Goal: Task Accomplishment & Management: Use online tool/utility

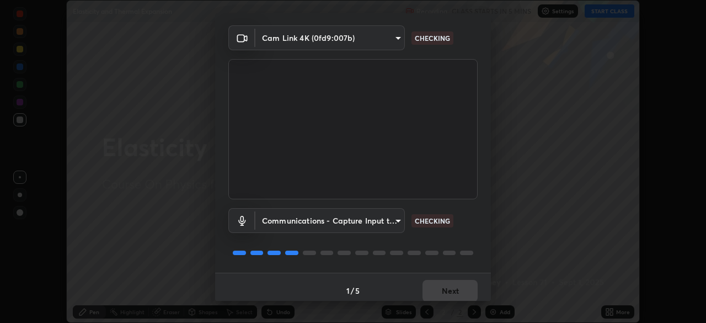
scroll to position [39, 0]
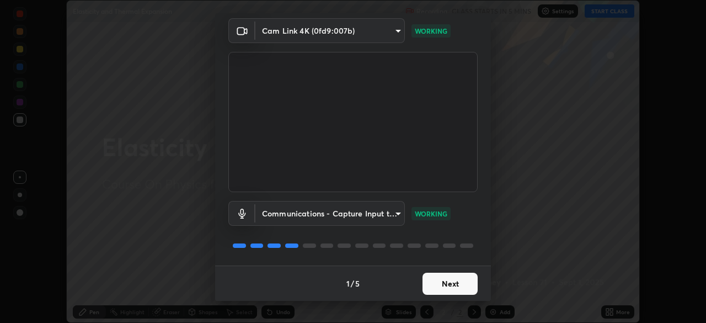
click at [448, 283] on button "Next" at bounding box center [450, 284] width 55 height 22
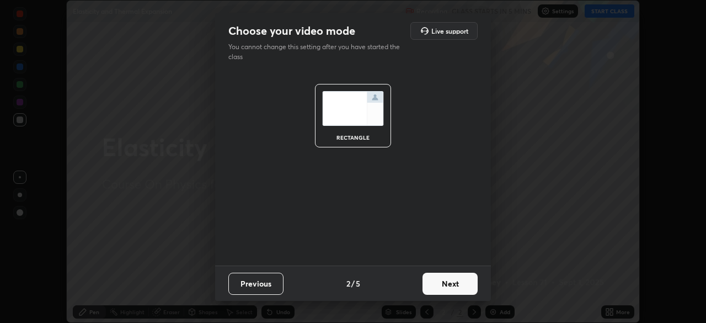
scroll to position [0, 0]
click at [461, 286] on button "Next" at bounding box center [450, 284] width 55 height 22
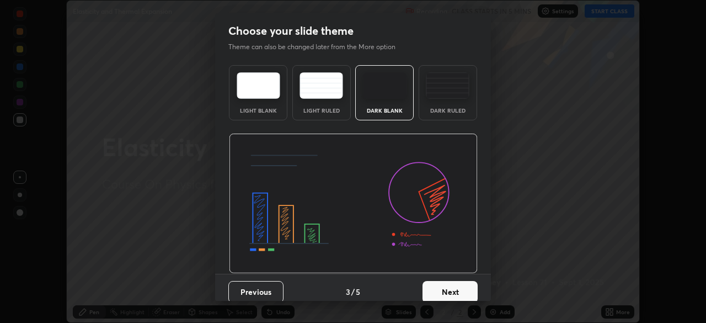
click at [467, 289] on button "Next" at bounding box center [450, 292] width 55 height 22
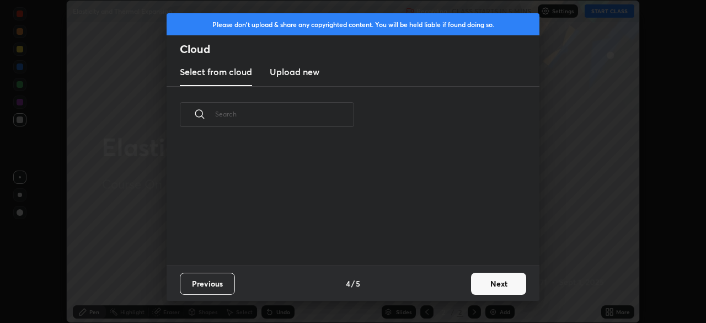
click at [482, 282] on button "Next" at bounding box center [498, 284] width 55 height 22
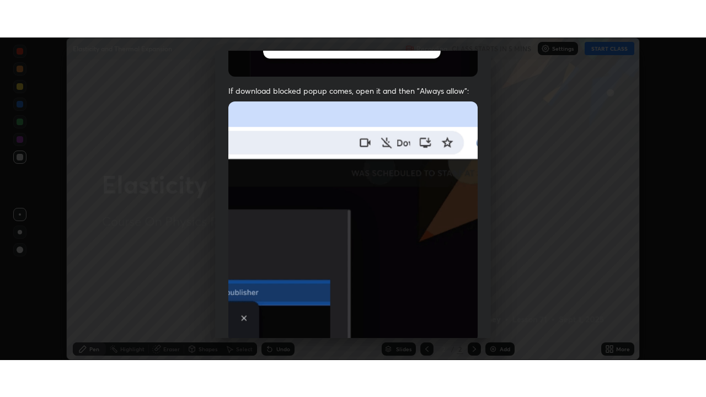
scroll to position [264, 0]
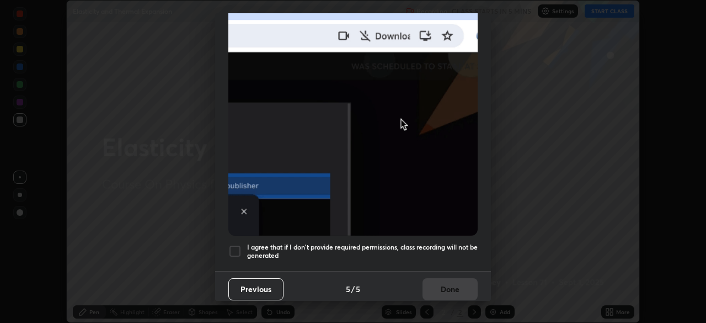
click at [241, 244] on div at bounding box center [234, 250] width 13 height 13
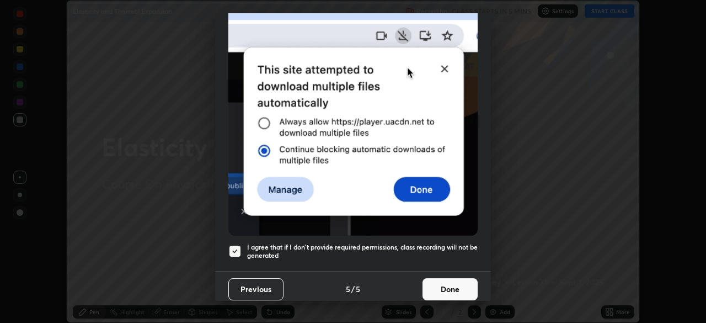
click at [445, 289] on button "Done" at bounding box center [450, 289] width 55 height 22
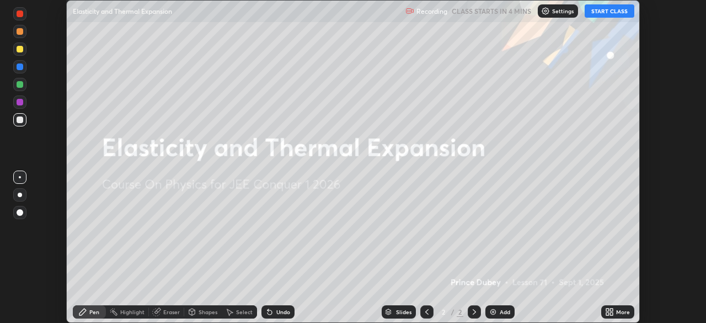
click at [604, 12] on button "START CLASS" at bounding box center [610, 10] width 50 height 13
click at [616, 312] on div "More" at bounding box center [623, 312] width 14 height 6
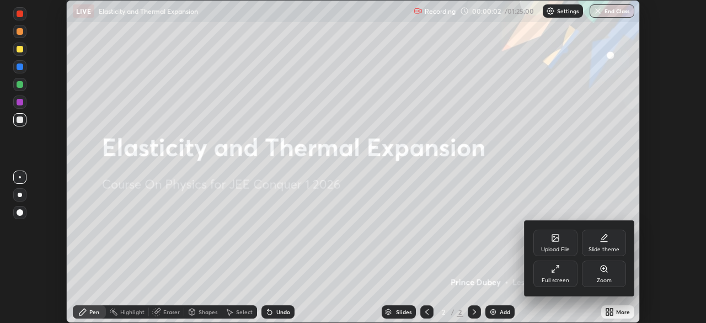
click at [563, 273] on div "Full screen" at bounding box center [555, 273] width 44 height 26
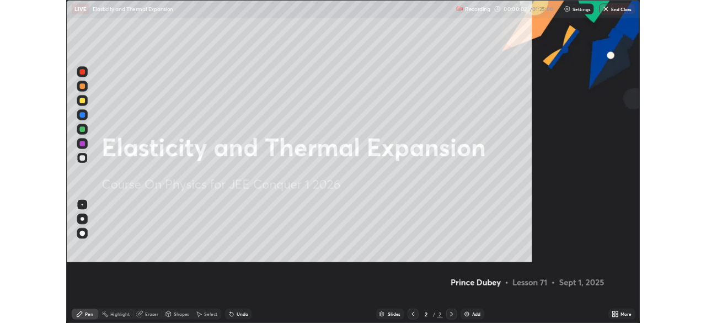
scroll to position [397, 706]
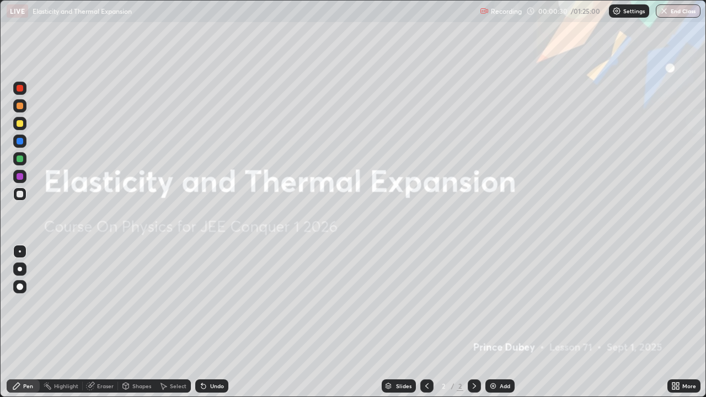
click at [508, 322] on div "Add" at bounding box center [505, 386] width 10 height 6
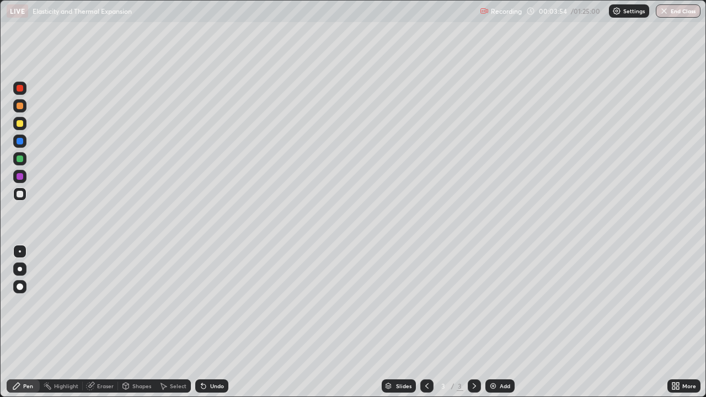
click at [675, 322] on icon at bounding box center [674, 388] width 3 height 3
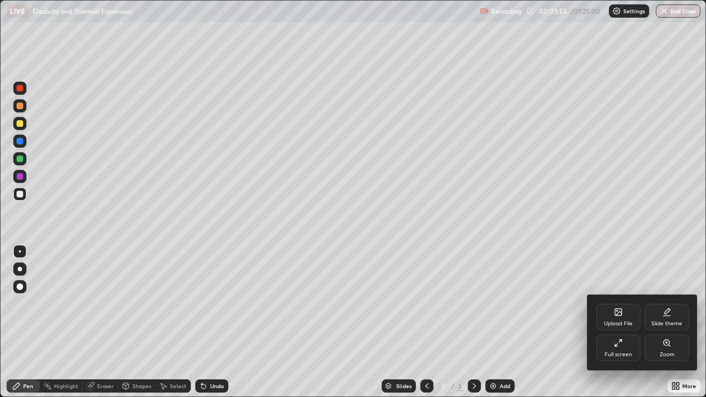
click at [616, 322] on icon at bounding box center [616, 345] width 3 height 3
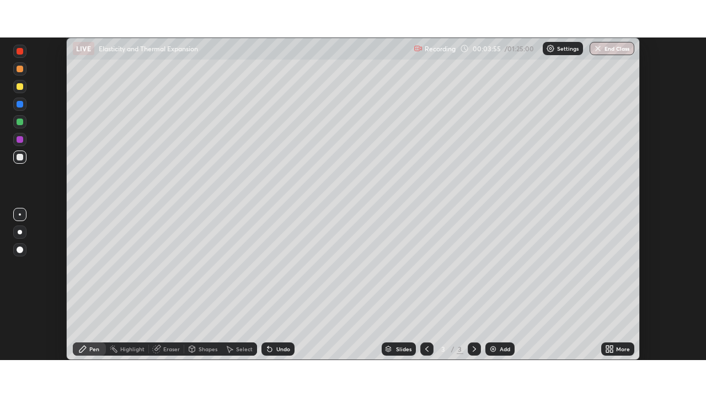
scroll to position [54846, 54463]
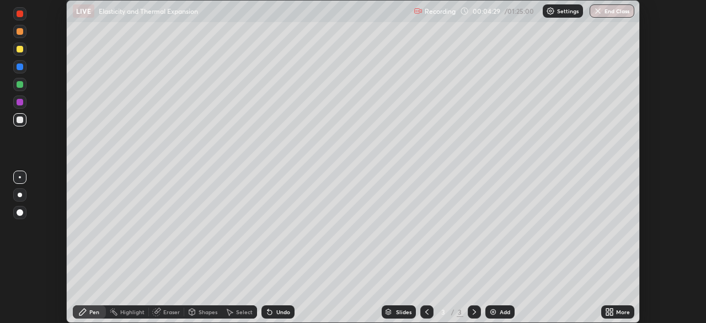
click at [613, 313] on icon at bounding box center [611, 313] width 3 height 3
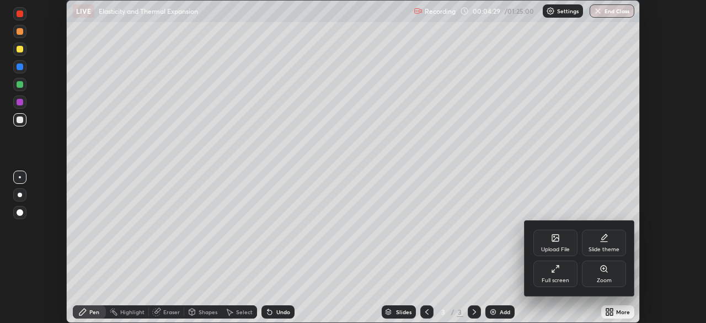
click at [559, 279] on div "Full screen" at bounding box center [556, 280] width 28 height 6
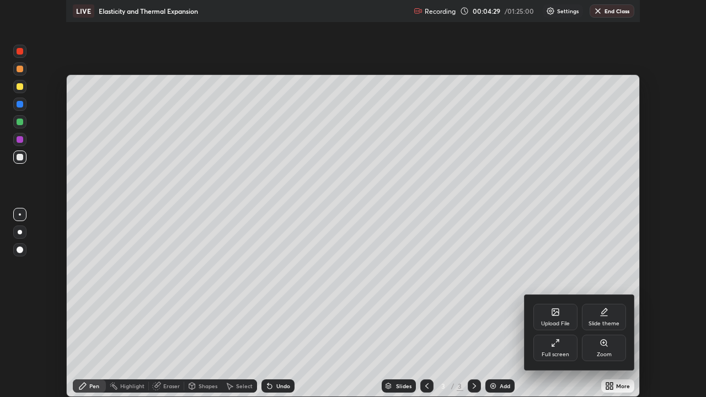
scroll to position [397, 706]
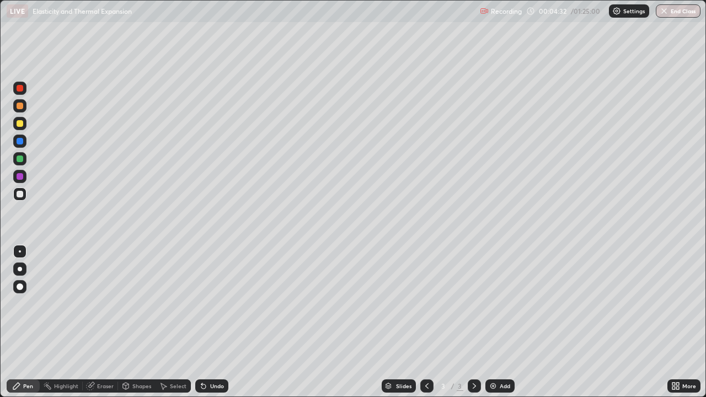
click at [20, 193] on div at bounding box center [20, 194] width 7 height 7
click at [151, 322] on div "Shapes" at bounding box center [137, 386] width 38 height 13
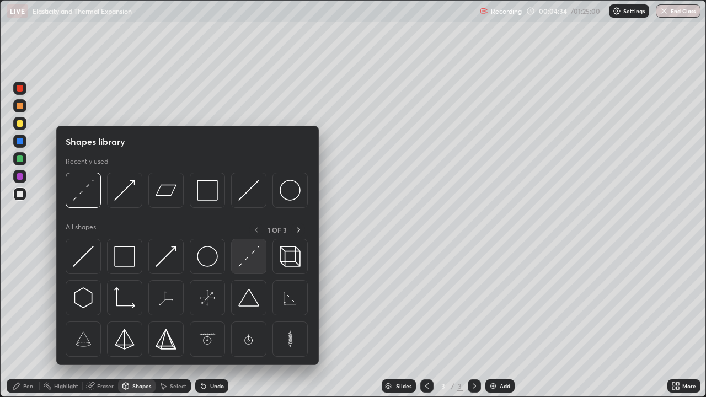
click at [252, 262] on img at bounding box center [248, 256] width 21 height 21
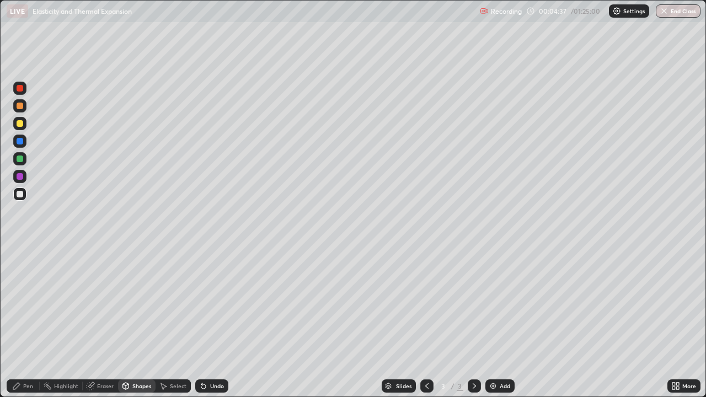
click at [31, 322] on div "Pen" at bounding box center [28, 386] width 10 height 6
click at [140, 322] on div "Shapes" at bounding box center [141, 386] width 19 height 6
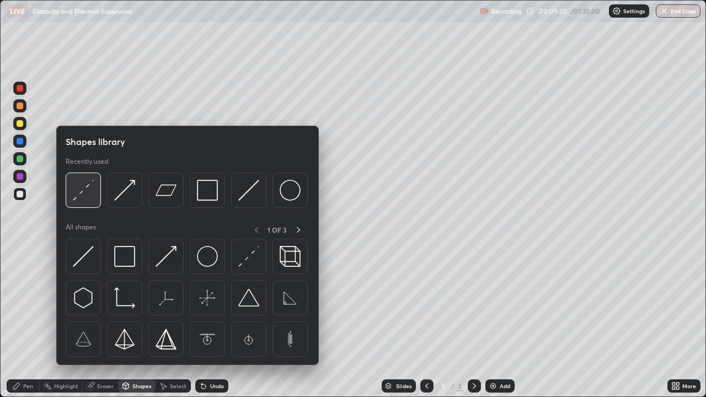
click at [95, 194] on div at bounding box center [83, 190] width 35 height 35
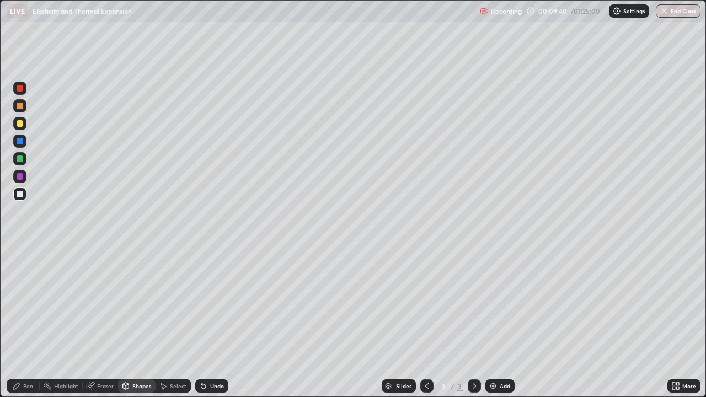
click at [30, 322] on div "Pen" at bounding box center [28, 386] width 10 height 6
click at [170, 322] on div "Select" at bounding box center [178, 386] width 17 height 6
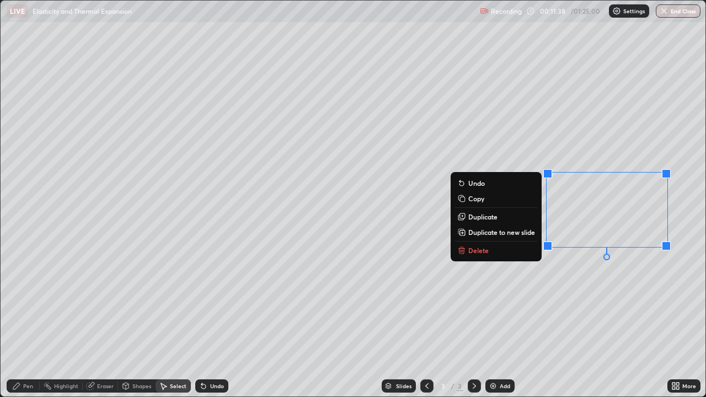
click at [480, 251] on p "Delete" at bounding box center [478, 250] width 20 height 9
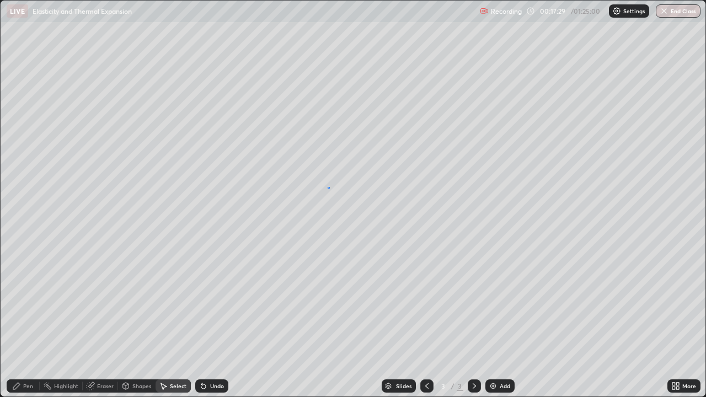
click at [331, 190] on div "0 ° Undo Copy Duplicate Duplicate to new slide Delete" at bounding box center [353, 199] width 705 height 396
click at [24, 322] on div "Pen" at bounding box center [28, 386] width 10 height 6
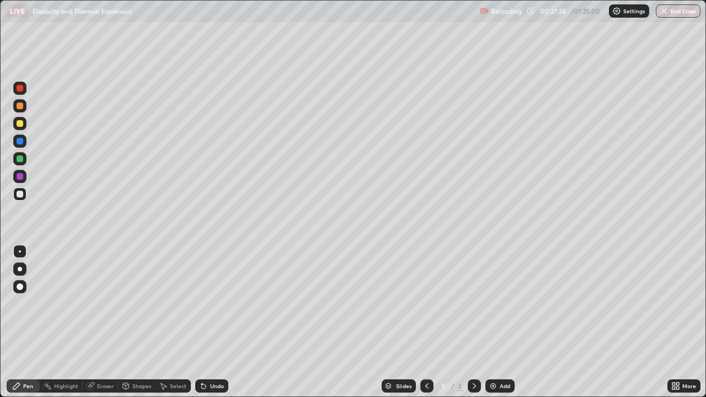
click at [138, 322] on div "Shapes" at bounding box center [141, 386] width 19 height 6
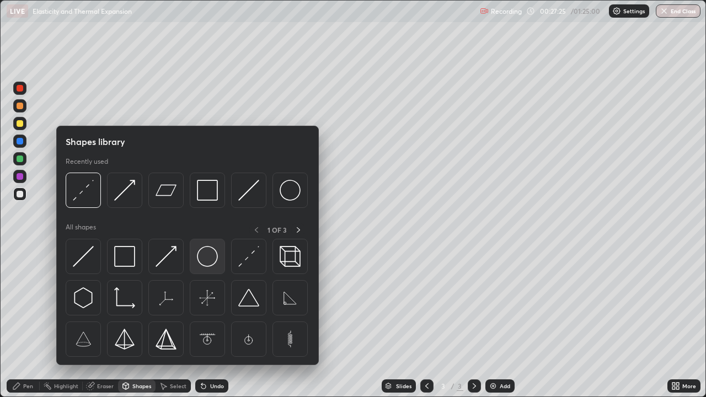
click at [205, 256] on img at bounding box center [207, 256] width 21 height 21
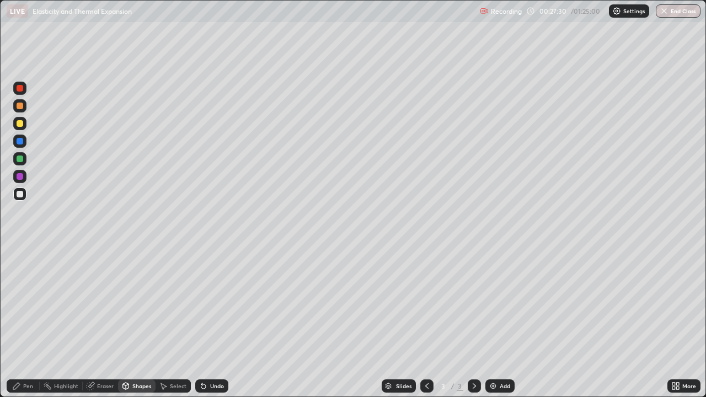
click at [168, 322] on div "Select" at bounding box center [173, 386] width 35 height 13
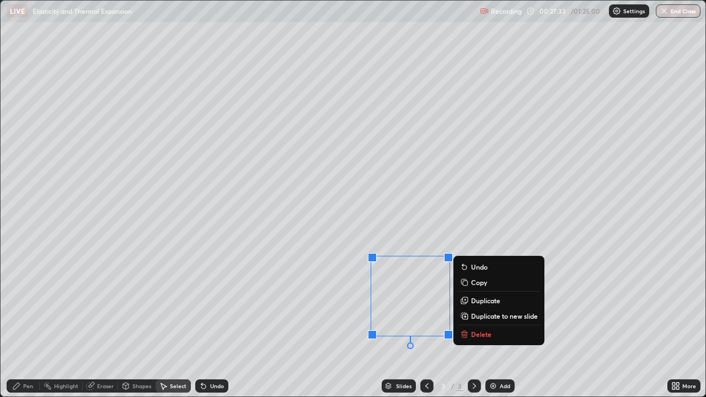
click at [482, 300] on p "Duplicate" at bounding box center [485, 300] width 29 height 9
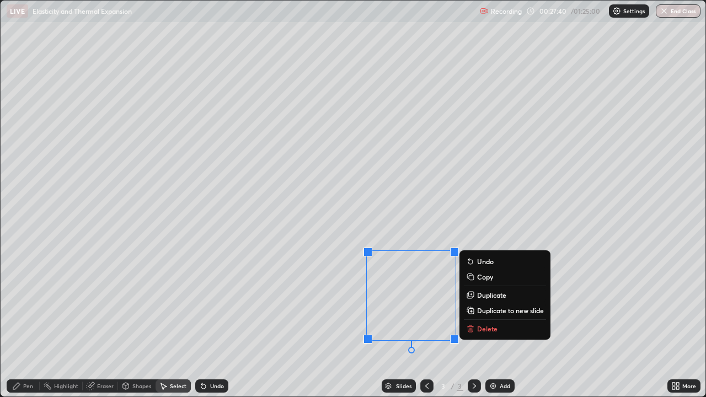
click at [327, 322] on div "0 ° Undo Copy Duplicate Duplicate to new slide Delete" at bounding box center [353, 199] width 705 height 396
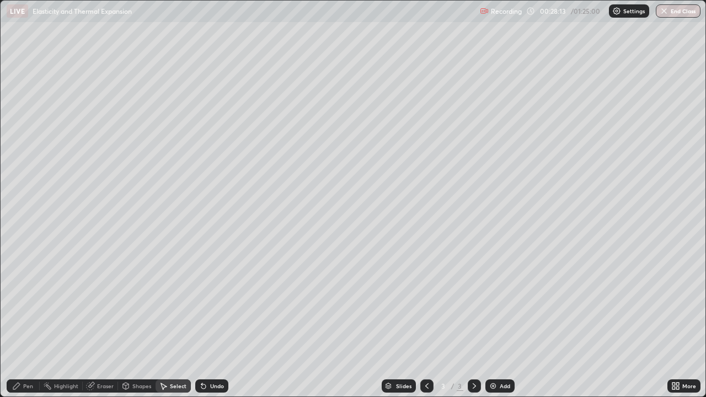
click at [131, 322] on div "Shapes" at bounding box center [137, 386] width 38 height 13
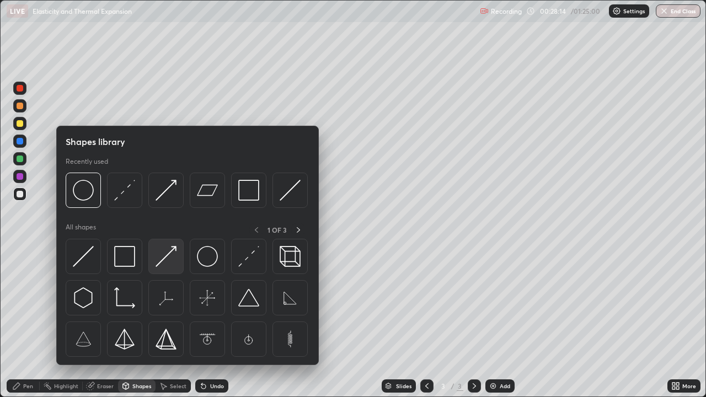
click at [164, 269] on div at bounding box center [165, 256] width 35 height 35
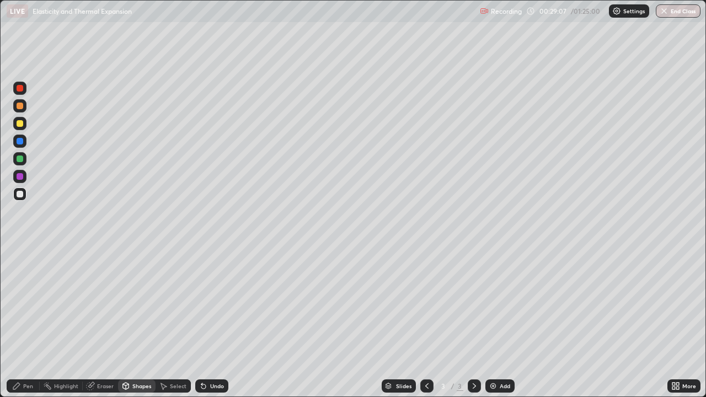
click at [22, 322] on div "Pen" at bounding box center [23, 386] width 33 height 13
click at [172, 322] on div "Select" at bounding box center [178, 386] width 17 height 6
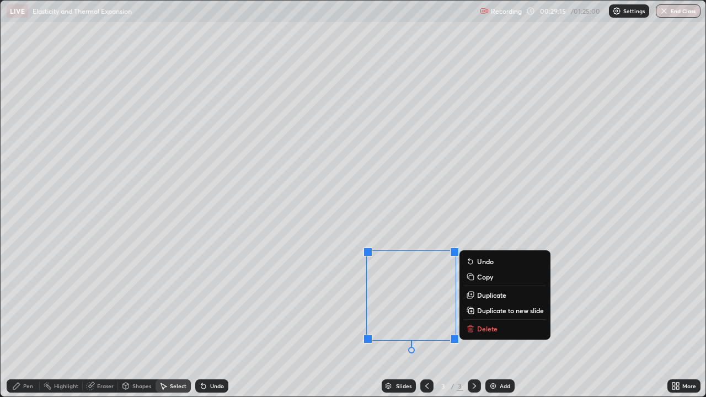
click at [491, 308] on p "Duplicate to new slide" at bounding box center [510, 310] width 67 height 9
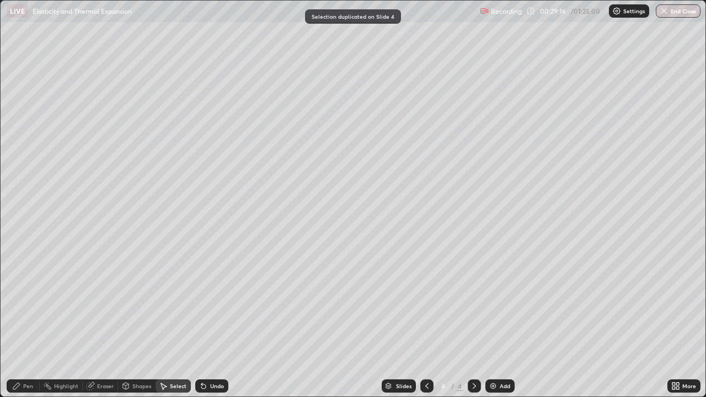
click at [424, 322] on icon at bounding box center [427, 386] width 9 height 9
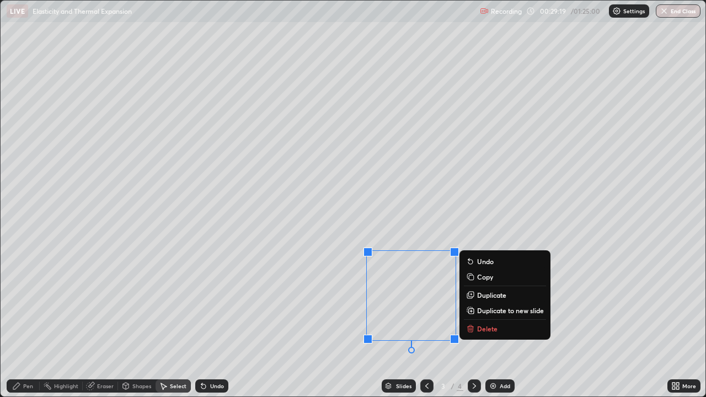
click at [484, 296] on p "Duplicate" at bounding box center [491, 295] width 29 height 9
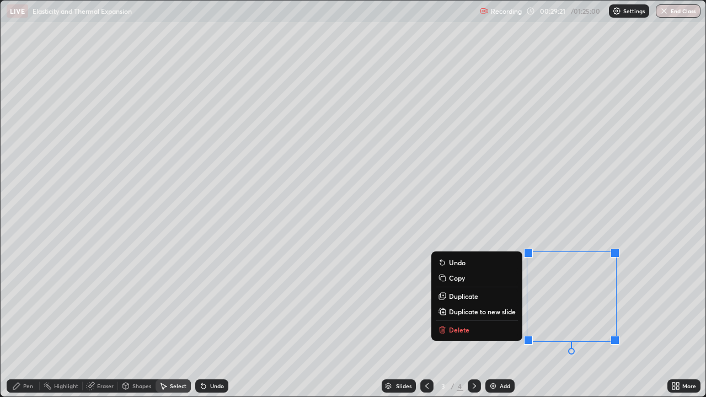
click at [496, 322] on button "Delete" at bounding box center [477, 329] width 82 height 13
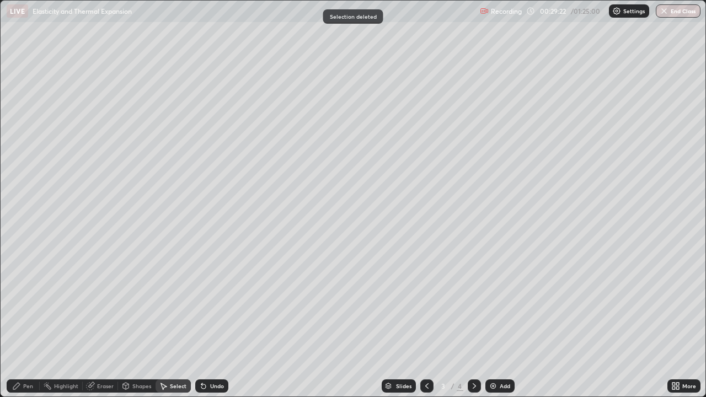
click at [535, 281] on div "0 ° Undo Copy Duplicate Duplicate to new slide Delete" at bounding box center [353, 199] width 705 height 396
click at [207, 322] on div "Undo" at bounding box center [211, 386] width 33 height 13
click at [102, 322] on div "Eraser" at bounding box center [105, 386] width 17 height 6
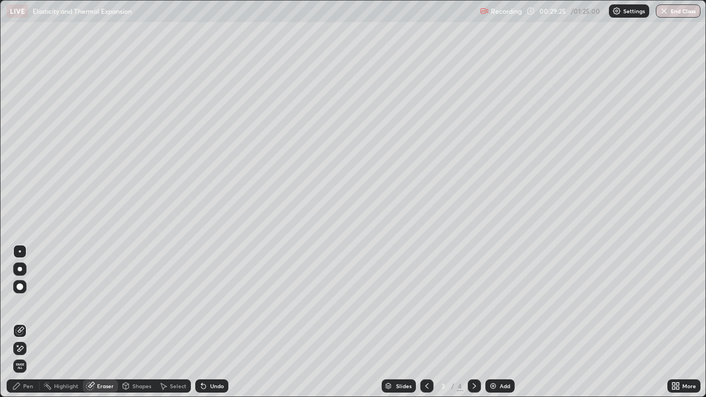
click at [20, 322] on icon at bounding box center [19, 348] width 9 height 9
click at [175, 322] on div "Select" at bounding box center [178, 386] width 17 height 6
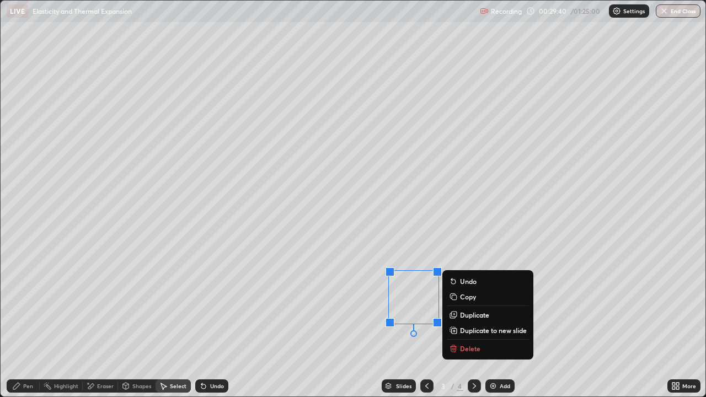
click at [344, 322] on div "0 ° Undo Copy Duplicate Duplicate to new slide Delete" at bounding box center [353, 199] width 705 height 396
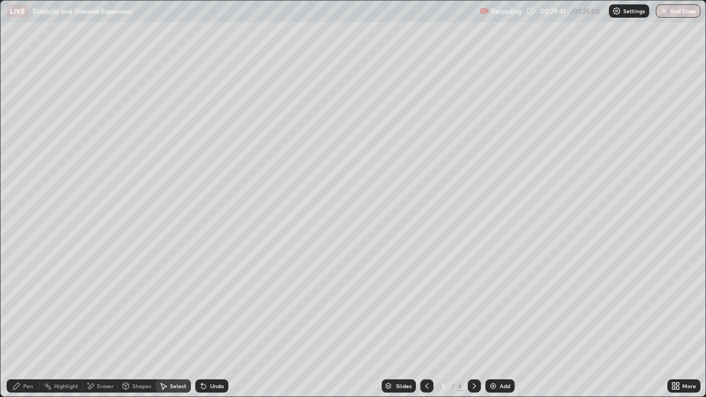
click at [28, 322] on div "Pen" at bounding box center [28, 386] width 10 height 6
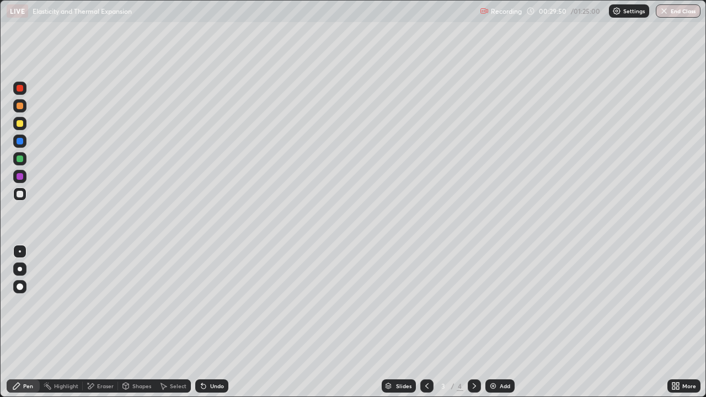
click at [215, 322] on div "Undo" at bounding box center [211, 386] width 33 height 13
click at [218, 322] on div "Undo" at bounding box center [211, 386] width 33 height 13
click at [424, 322] on icon at bounding box center [427, 386] width 9 height 9
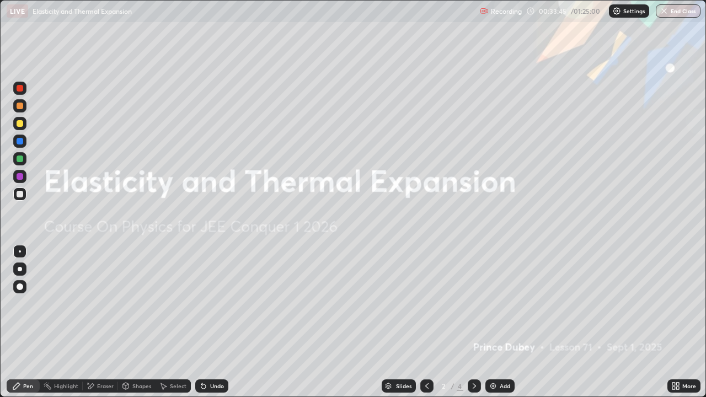
click at [472, 322] on icon at bounding box center [474, 386] width 9 height 9
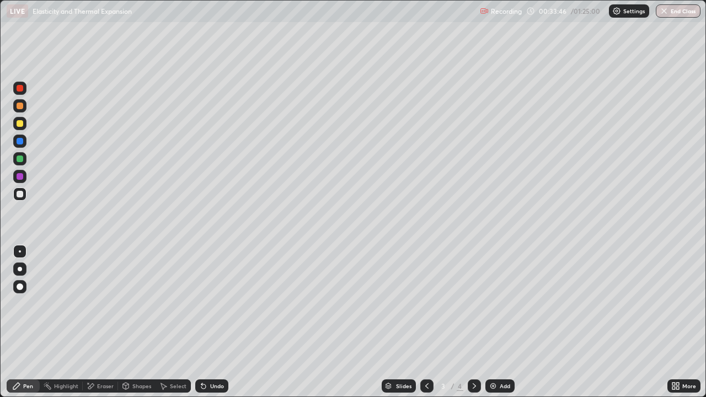
click at [473, 322] on icon at bounding box center [474, 386] width 9 height 9
click at [172, 322] on div "Select" at bounding box center [178, 386] width 17 height 6
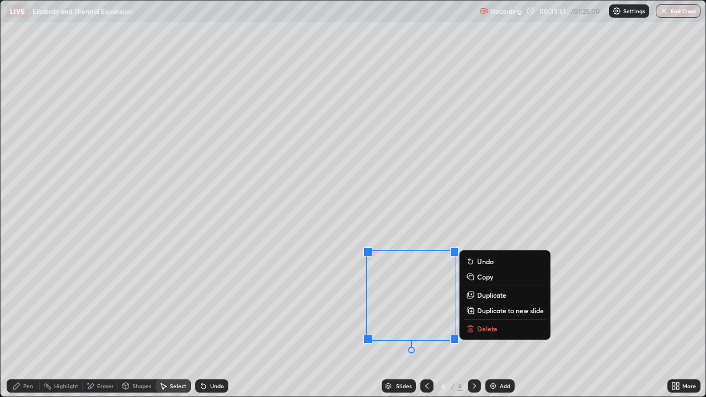
click at [481, 322] on p "Delete" at bounding box center [487, 328] width 20 height 9
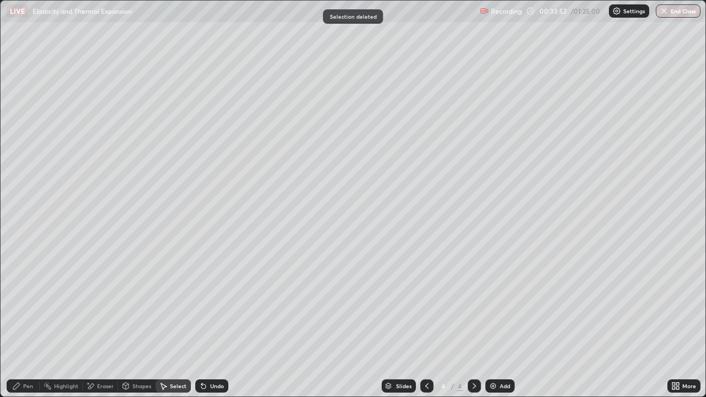
click at [27, 322] on div "Pen" at bounding box center [28, 386] width 10 height 6
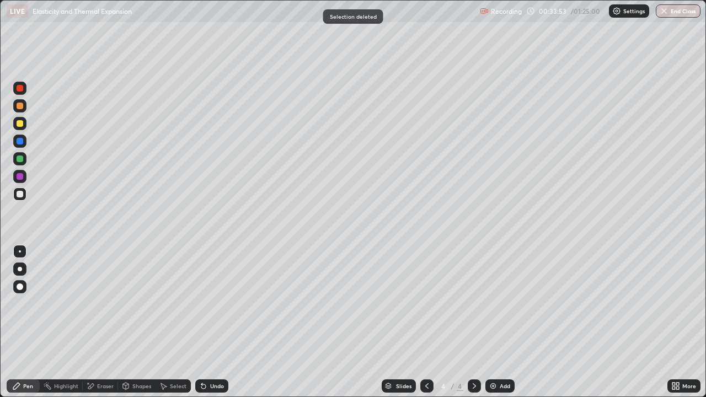
click at [21, 193] on div at bounding box center [20, 194] width 7 height 7
click at [129, 322] on icon at bounding box center [125, 386] width 9 height 9
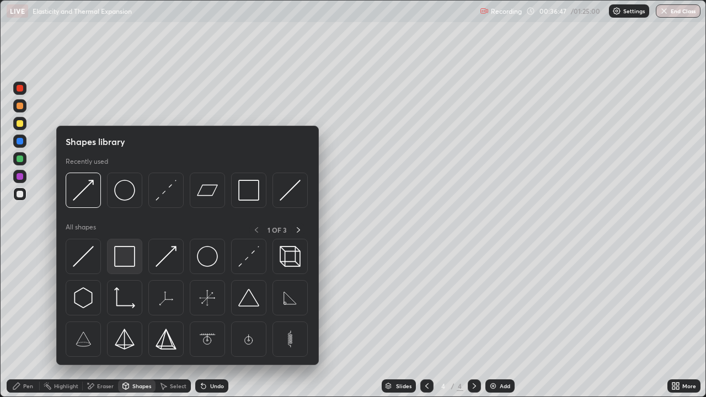
click at [125, 258] on img at bounding box center [124, 256] width 21 height 21
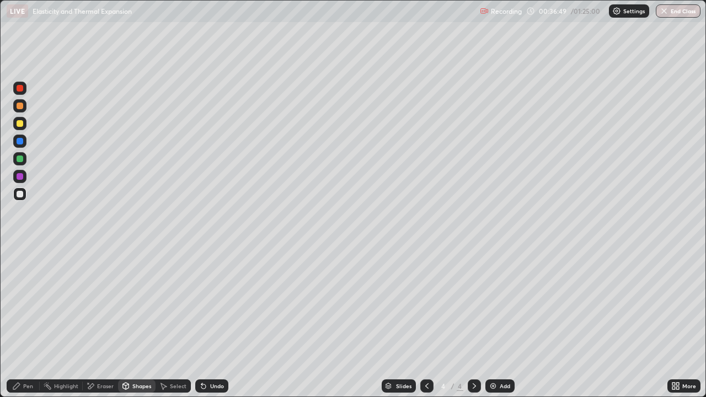
click at [25, 322] on div "Pen" at bounding box center [28, 386] width 10 height 6
click at [140, 322] on div "Shapes" at bounding box center [141, 386] width 19 height 6
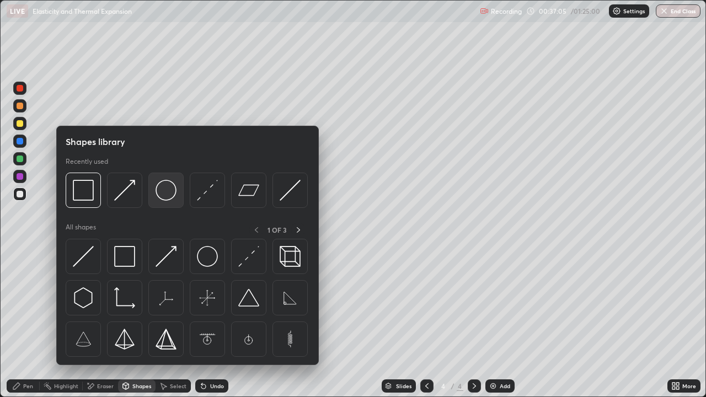
click at [164, 197] on img at bounding box center [166, 190] width 21 height 21
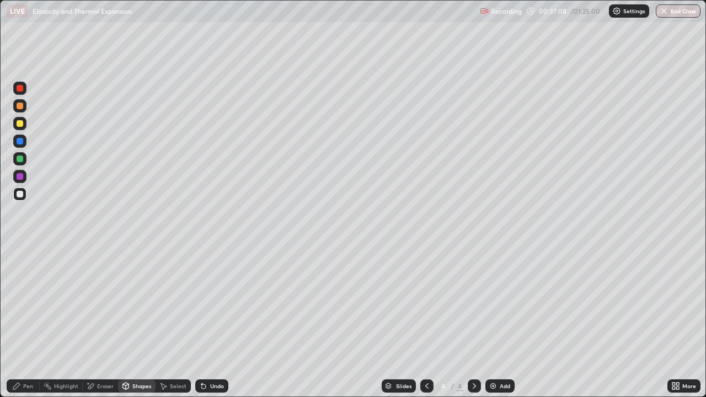
click at [134, 322] on div "Shapes" at bounding box center [141, 386] width 19 height 6
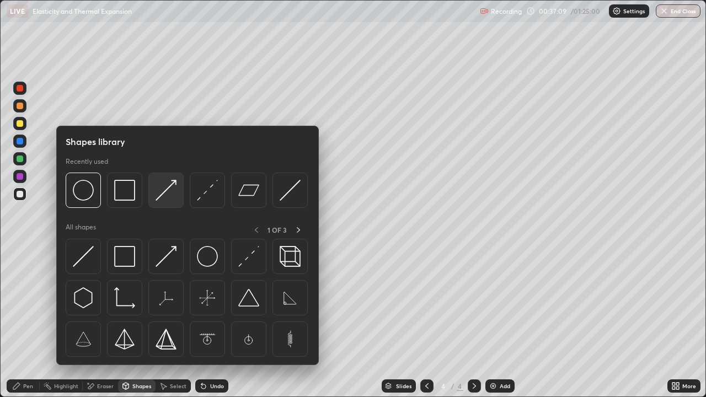
click at [166, 193] on img at bounding box center [166, 190] width 21 height 21
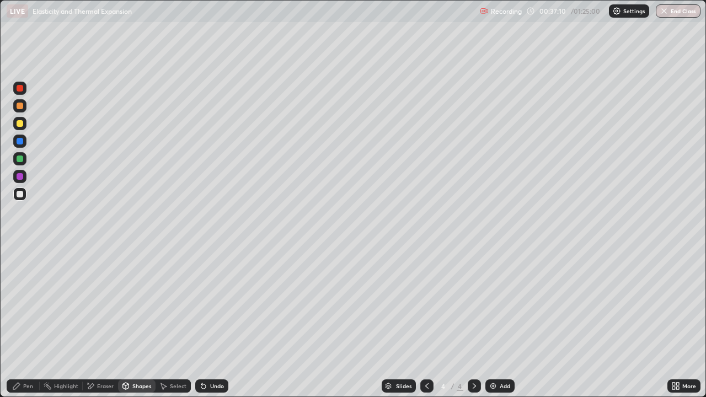
click at [176, 322] on div "Select" at bounding box center [173, 386] width 35 height 13
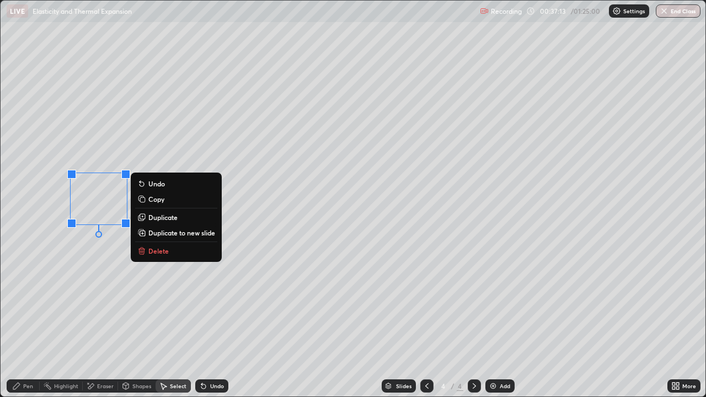
click at [162, 219] on p "Duplicate" at bounding box center [162, 217] width 29 height 9
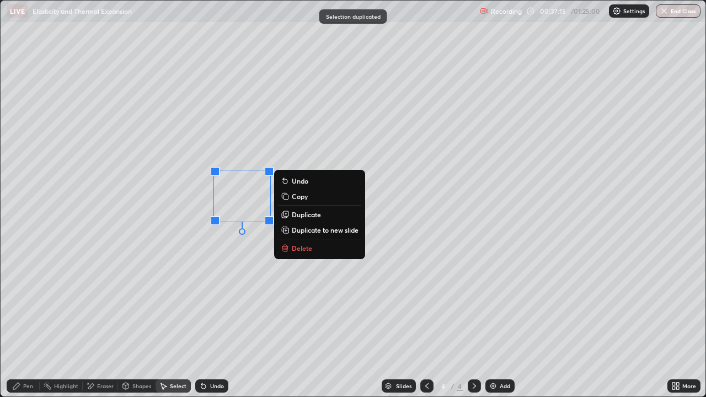
click at [176, 305] on div "0 ° Undo Copy Duplicate Duplicate to new slide Delete" at bounding box center [353, 199] width 705 height 396
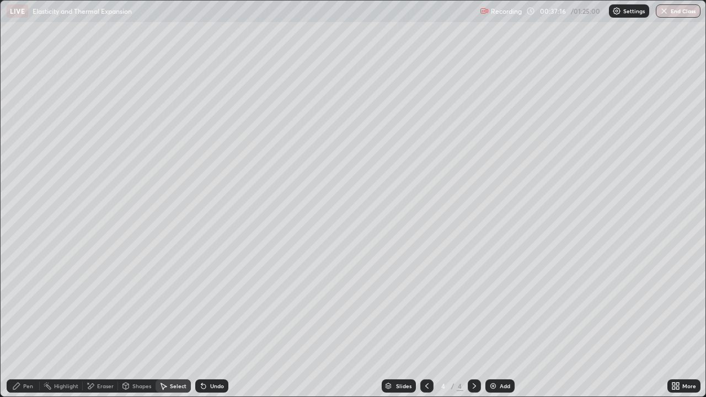
click at [169, 322] on div "Select" at bounding box center [173, 386] width 35 height 13
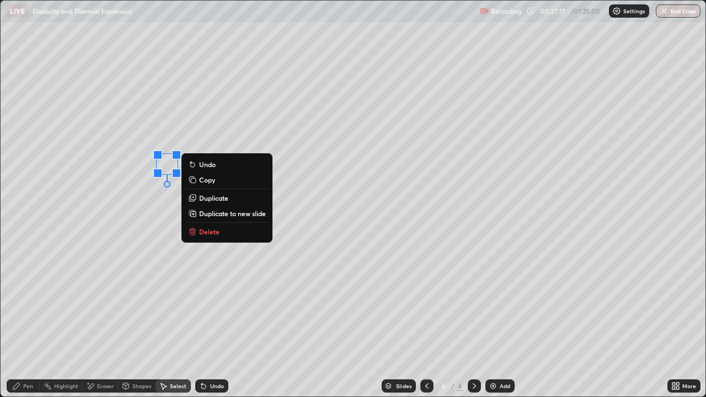
click at [206, 200] on p "Duplicate" at bounding box center [213, 198] width 29 height 9
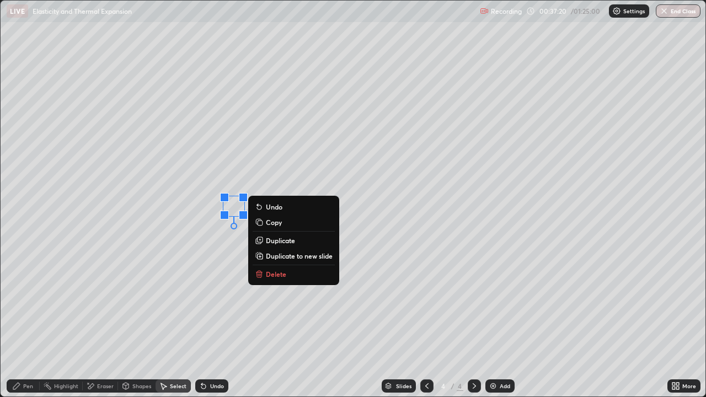
click at [26, 322] on div "Pen" at bounding box center [28, 386] width 10 height 6
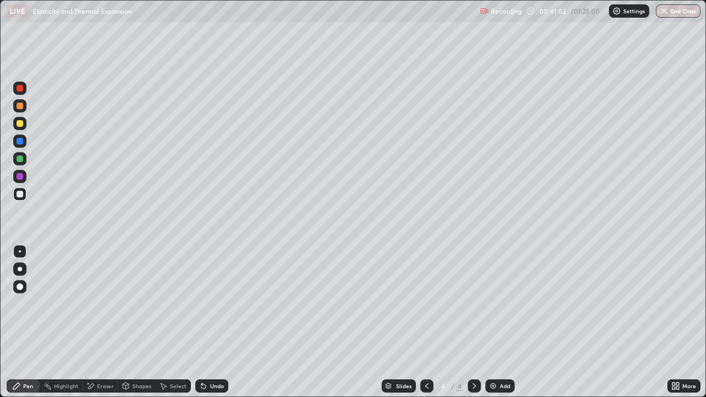
click at [177, 322] on div "Select" at bounding box center [178, 386] width 17 height 6
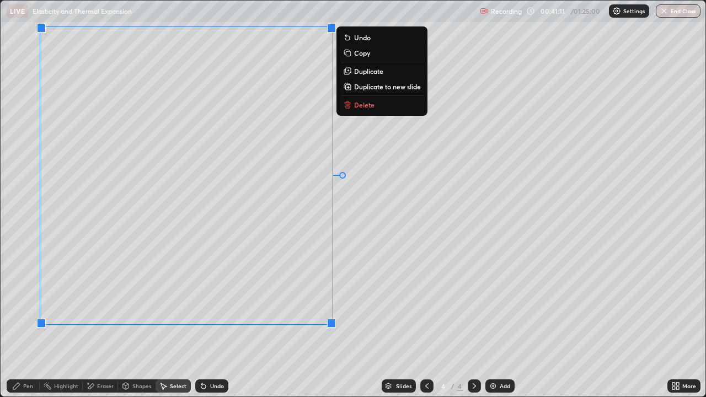
click at [366, 295] on div "0 ° Undo Copy Duplicate Duplicate to new slide Delete" at bounding box center [353, 199] width 705 height 396
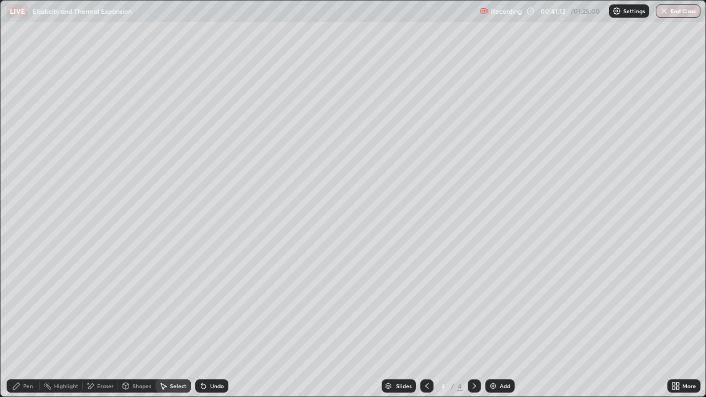
click at [31, 322] on div "Pen" at bounding box center [28, 386] width 10 height 6
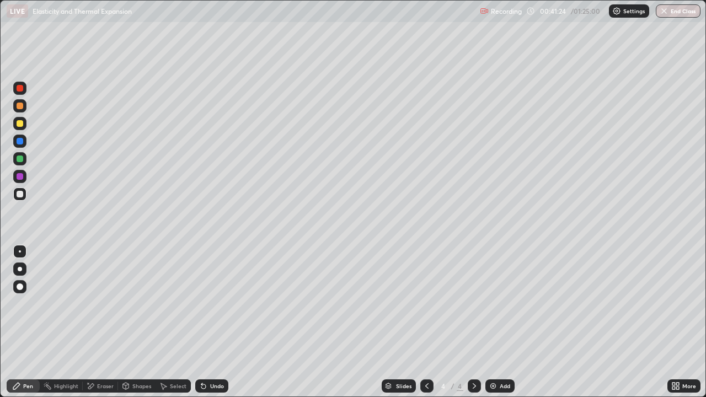
click at [213, 322] on div "Undo" at bounding box center [217, 386] width 14 height 6
click at [212, 322] on div "Undo" at bounding box center [217, 386] width 14 height 6
click at [206, 322] on div "Undo" at bounding box center [211, 386] width 33 height 13
click at [146, 322] on div "Shapes" at bounding box center [141, 386] width 19 height 6
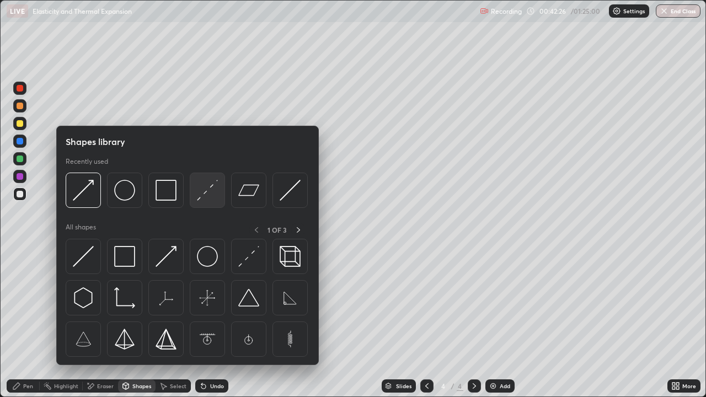
click at [210, 197] on img at bounding box center [207, 190] width 21 height 21
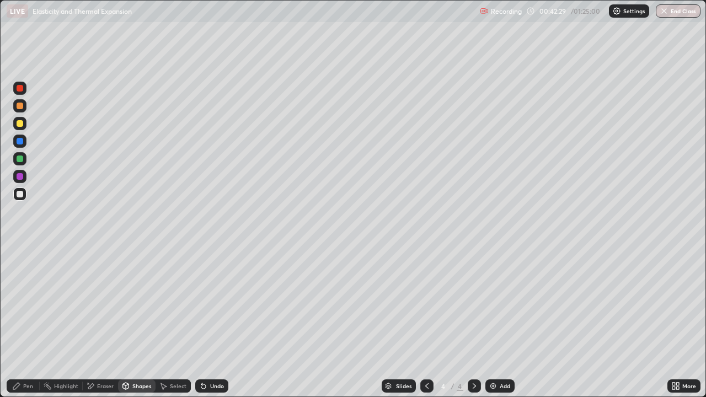
click at [26, 322] on div "Pen" at bounding box center [28, 386] width 10 height 6
click at [20, 252] on div at bounding box center [20, 251] width 2 height 2
click at [206, 322] on icon at bounding box center [203, 386] width 9 height 9
click at [207, 322] on div "Undo" at bounding box center [211, 386] width 33 height 13
click at [206, 322] on div "Undo" at bounding box center [211, 386] width 33 height 13
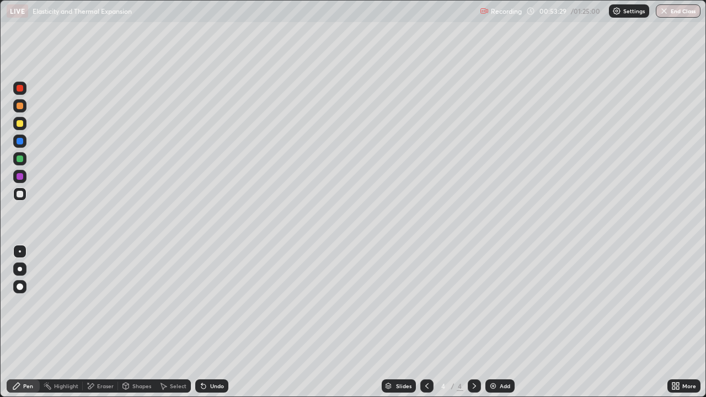
click at [205, 322] on icon at bounding box center [203, 386] width 9 height 9
click at [204, 322] on icon at bounding box center [203, 386] width 9 height 9
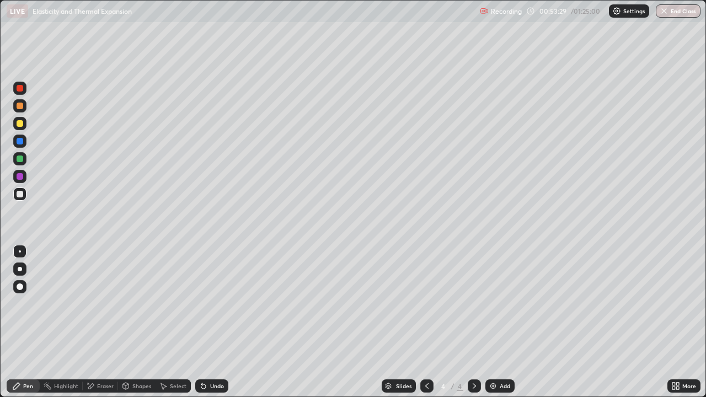
click at [203, 322] on icon at bounding box center [203, 387] width 4 height 4
click at [202, 322] on icon at bounding box center [203, 386] width 9 height 9
click at [504, 322] on div "Add" at bounding box center [505, 386] width 10 height 6
click at [180, 322] on div "Select" at bounding box center [178, 386] width 17 height 6
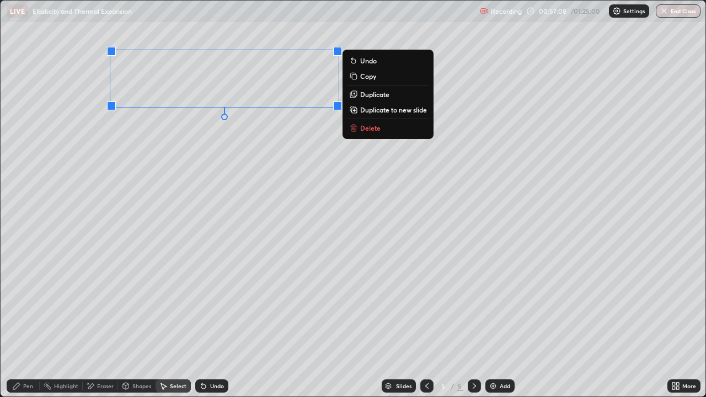
click at [375, 97] on p "Duplicate" at bounding box center [374, 94] width 29 height 9
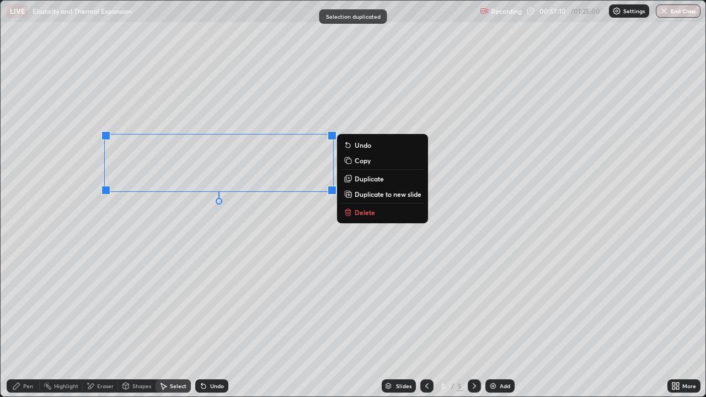
click at [180, 281] on div "0 ° Undo Copy Duplicate Duplicate to new slide Delete" at bounding box center [353, 199] width 705 height 396
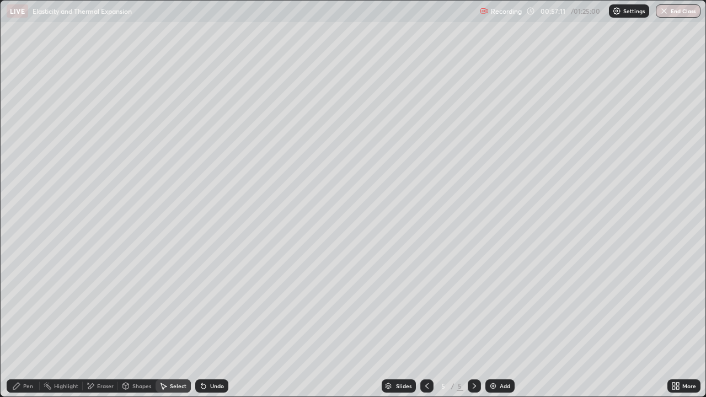
click at [107, 322] on div "Eraser" at bounding box center [105, 386] width 17 height 6
click at [32, 322] on div "Pen" at bounding box center [28, 386] width 10 height 6
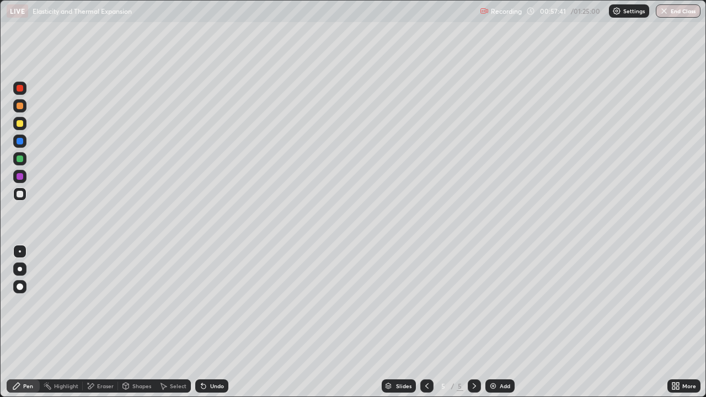
click at [110, 322] on div "Eraser" at bounding box center [105, 386] width 17 height 6
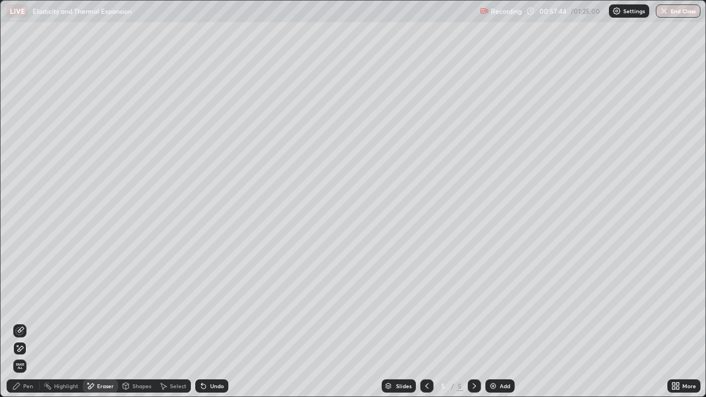
click at [28, 322] on div "Pen" at bounding box center [28, 386] width 10 height 6
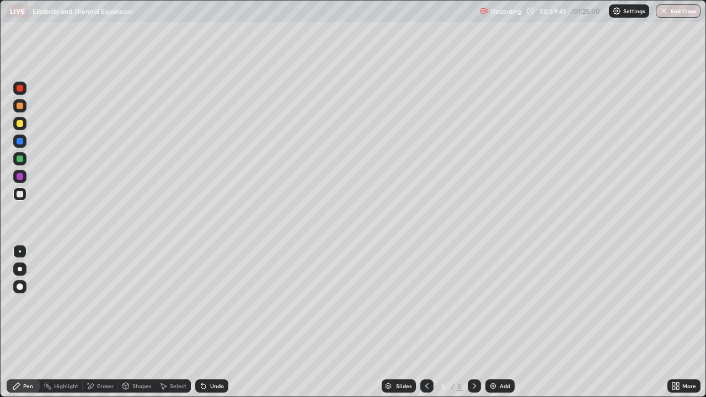
click at [19, 195] on div at bounding box center [20, 194] width 7 height 7
click at [19, 159] on div at bounding box center [20, 159] width 7 height 7
click at [220, 322] on div "Undo" at bounding box center [217, 386] width 14 height 6
click at [23, 189] on div at bounding box center [19, 194] width 13 height 13
click at [218, 322] on div "Undo" at bounding box center [217, 386] width 14 height 6
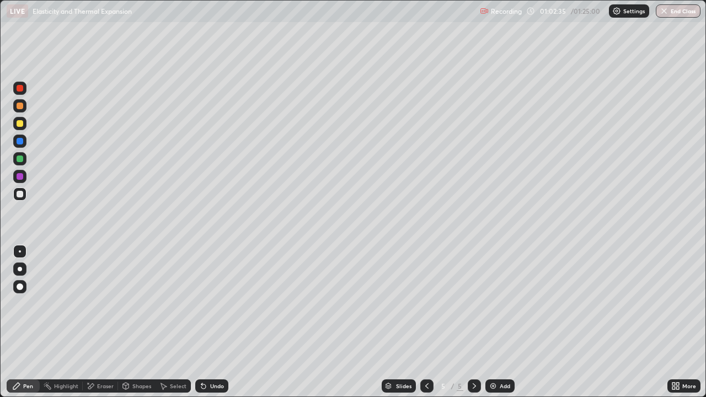
click at [214, 322] on div "Undo" at bounding box center [217, 386] width 14 height 6
click at [212, 322] on div "Undo" at bounding box center [211, 386] width 33 height 13
click at [214, 322] on div "Undo" at bounding box center [211, 386] width 33 height 13
click at [213, 322] on div "Undo" at bounding box center [211, 386] width 33 height 13
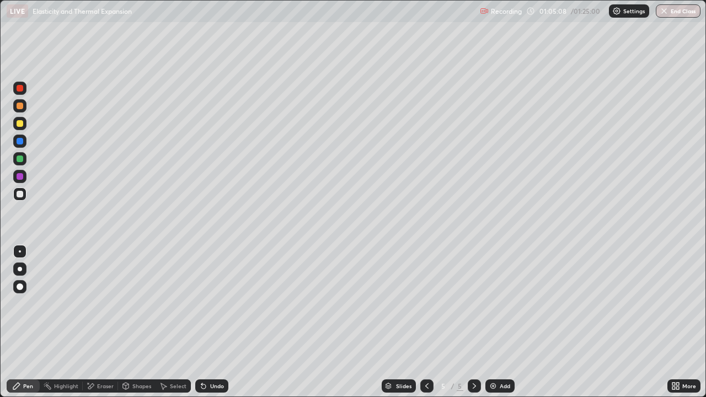
click at [183, 322] on div "Select" at bounding box center [178, 386] width 17 height 6
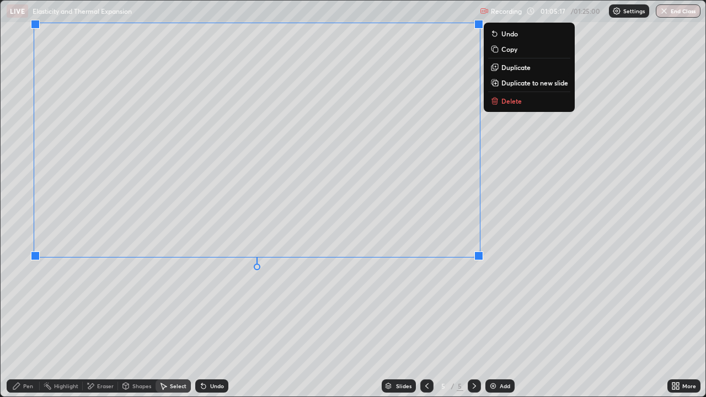
click at [528, 288] on div "0 ° Undo Copy Duplicate Duplicate to new slide Delete" at bounding box center [353, 199] width 705 height 396
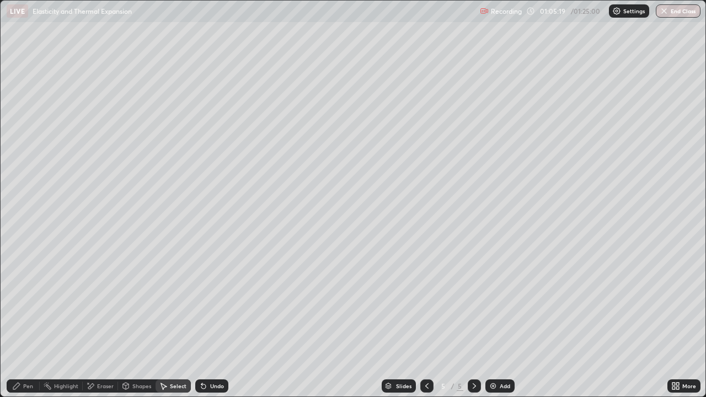
click at [142, 322] on div "Shapes" at bounding box center [141, 386] width 19 height 6
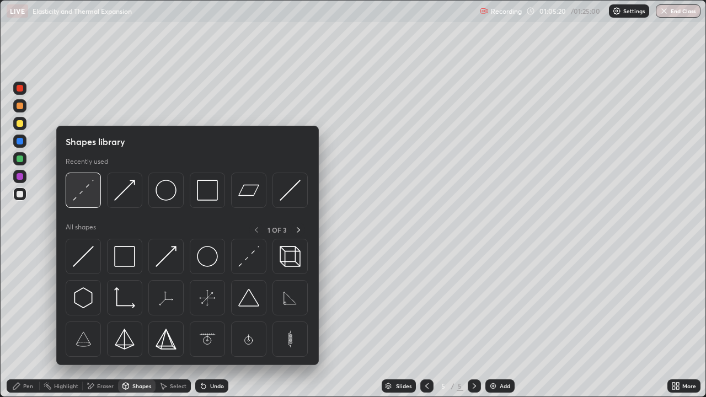
click at [94, 195] on img at bounding box center [83, 190] width 21 height 21
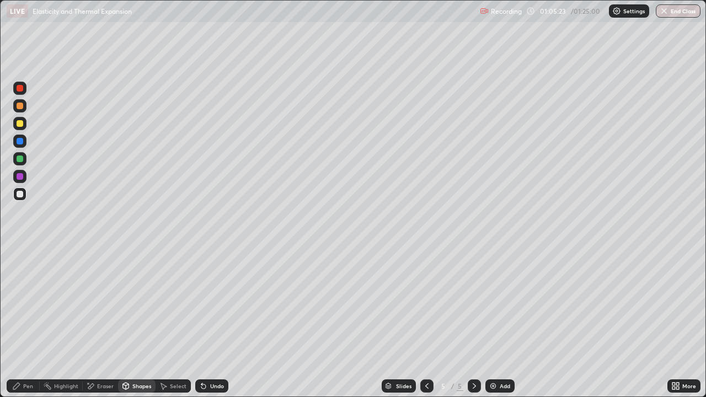
click at [34, 322] on div "Pen" at bounding box center [23, 386] width 33 height 13
click at [22, 246] on div at bounding box center [19, 251] width 13 height 13
click at [218, 322] on div "Undo" at bounding box center [217, 386] width 14 height 6
click at [504, 322] on div "Add" at bounding box center [505, 386] width 10 height 6
click at [23, 195] on div at bounding box center [20, 194] width 7 height 7
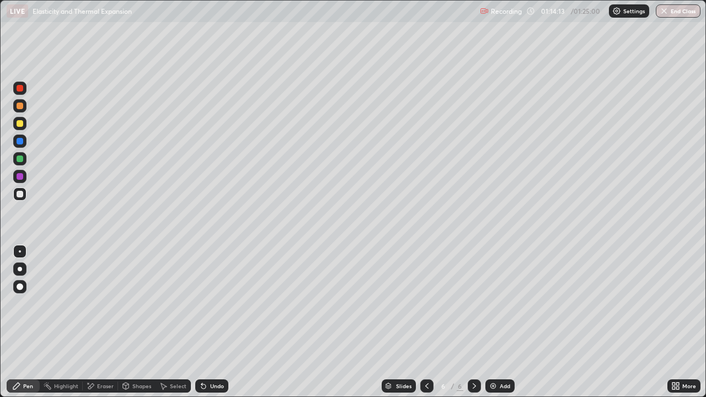
click at [212, 322] on div "Undo" at bounding box center [217, 386] width 14 height 6
click at [176, 322] on div "Select" at bounding box center [178, 386] width 17 height 6
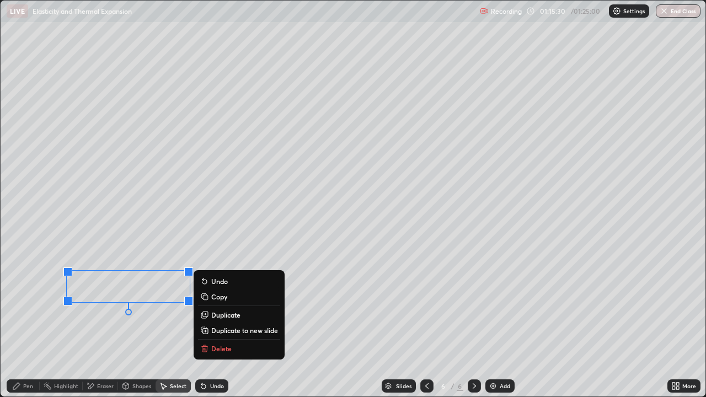
click at [222, 322] on p "Delete" at bounding box center [221, 348] width 20 height 9
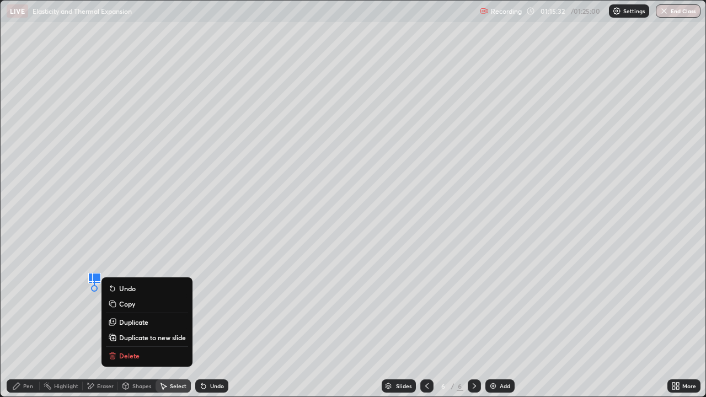
click at [129, 322] on p "Delete" at bounding box center [129, 355] width 20 height 9
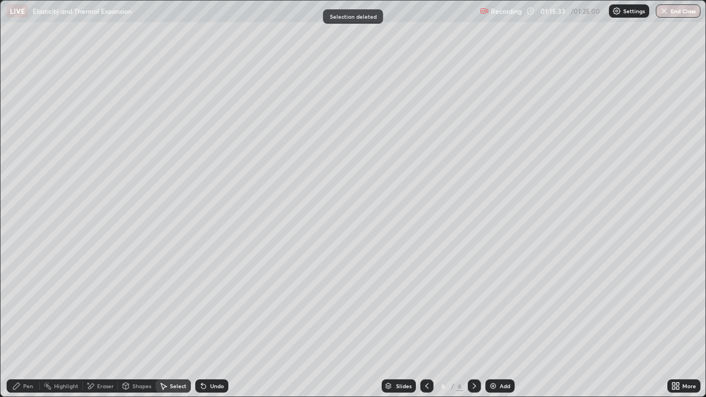
click at [98, 322] on div "Eraser" at bounding box center [105, 386] width 17 height 6
click at [15, 322] on icon at bounding box center [16, 386] width 9 height 9
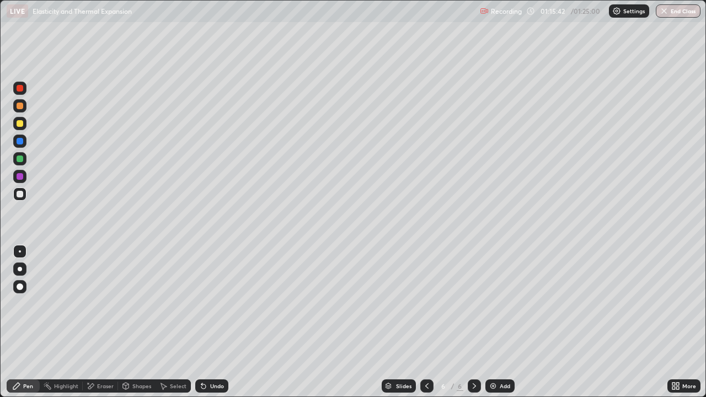
click at [103, 322] on div "Eraser" at bounding box center [105, 386] width 17 height 6
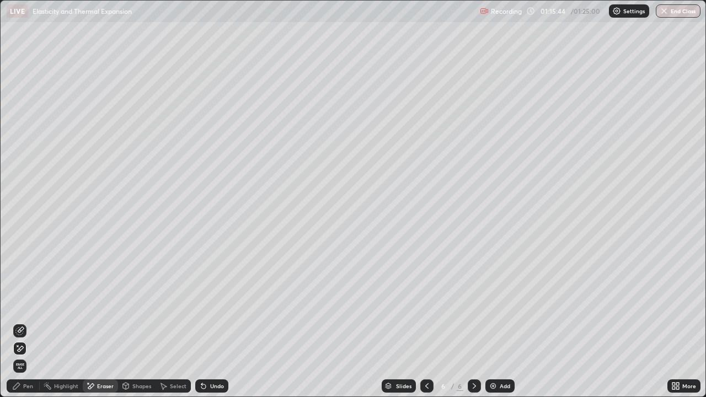
click at [17, 322] on icon at bounding box center [16, 386] width 9 height 9
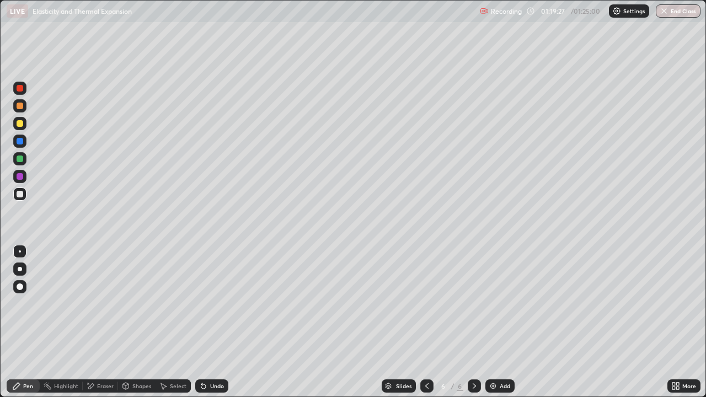
click at [105, 322] on div "Eraser" at bounding box center [105, 386] width 17 height 6
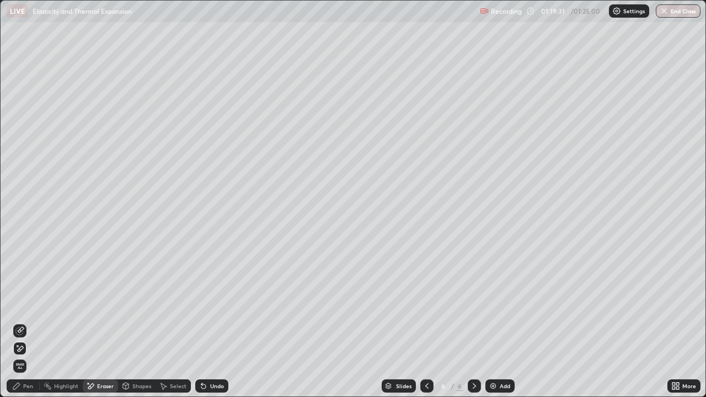
click at [32, 322] on div "Pen" at bounding box center [28, 386] width 10 height 6
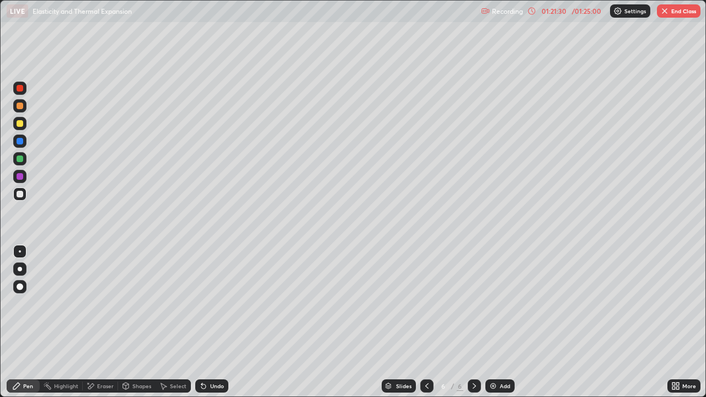
click at [685, 5] on button "End Class" at bounding box center [679, 10] width 44 height 13
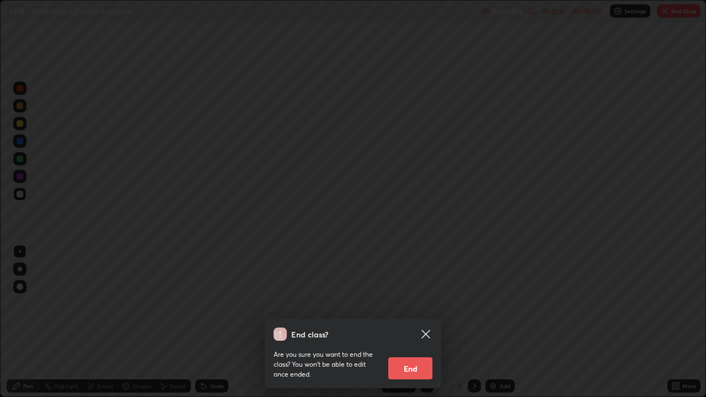
click at [428, 322] on icon at bounding box center [425, 334] width 13 height 13
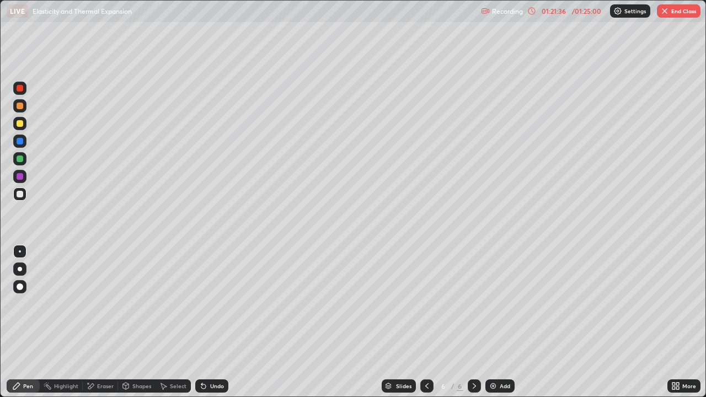
click at [684, 11] on button "End Class" at bounding box center [679, 10] width 44 height 13
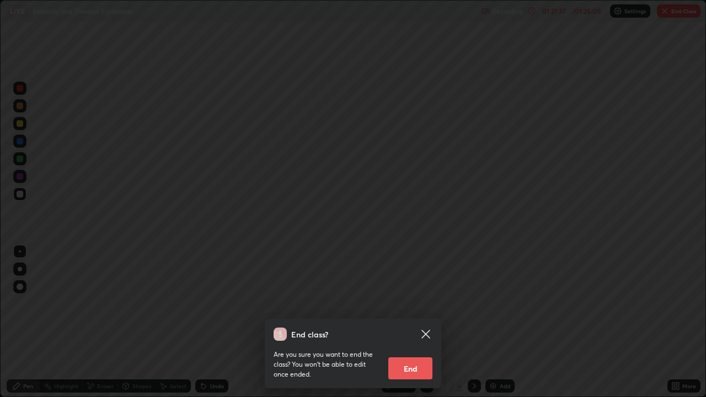
click at [418, 322] on button "End" at bounding box center [410, 368] width 44 height 22
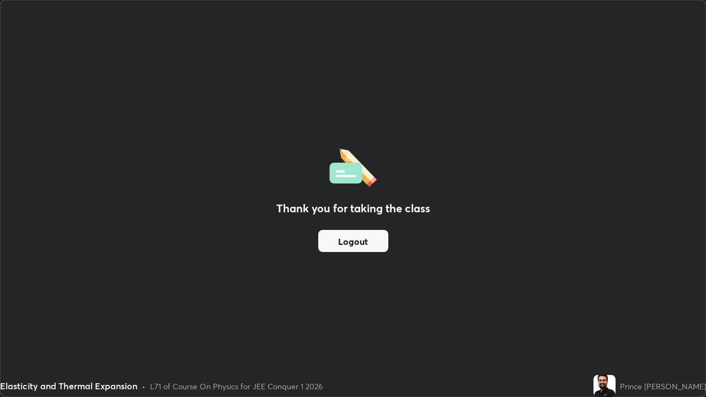
click at [365, 243] on button "Logout" at bounding box center [353, 241] width 70 height 22
